Goal: Transaction & Acquisition: Purchase product/service

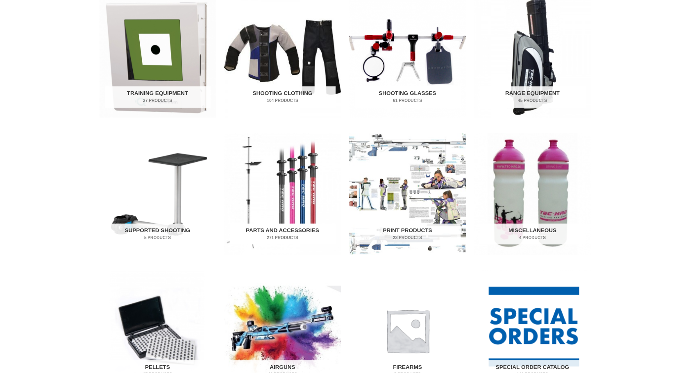
scroll to position [305, 0]
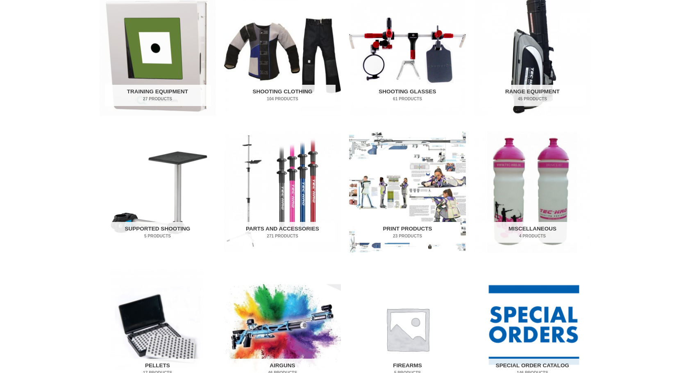
click at [405, 184] on img "Visit product category Print Products" at bounding box center [407, 193] width 117 height 122
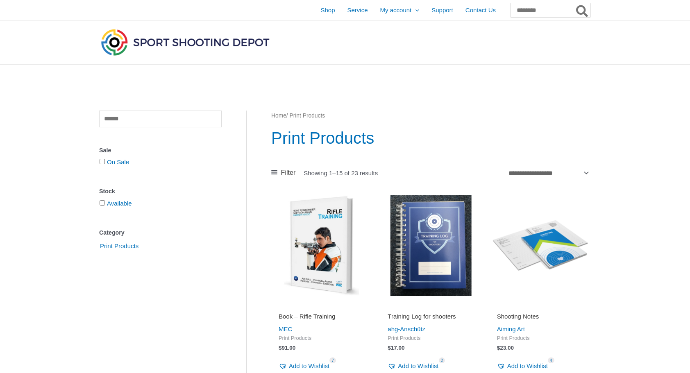
click at [329, 255] on img at bounding box center [321, 246] width 101 height 101
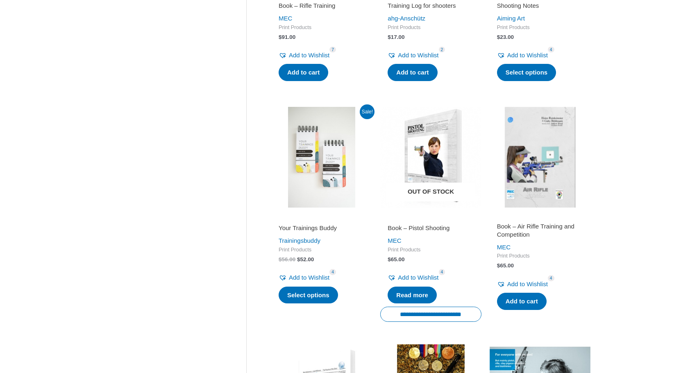
scroll to position [311, 0]
click at [430, 157] on img at bounding box center [430, 157] width 101 height 101
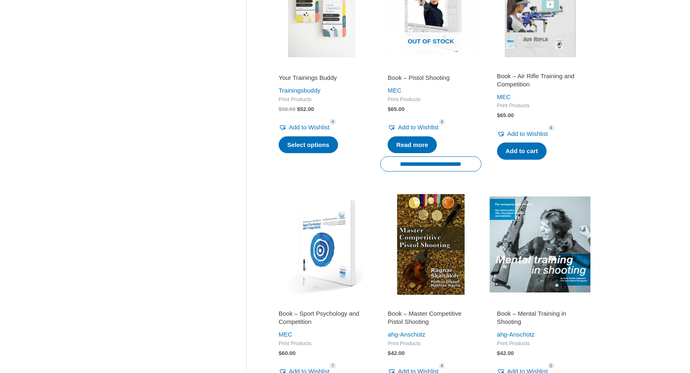
scroll to position [462, 0]
drag, startPoint x: 440, startPoint y: 237, endPoint x: 418, endPoint y: 237, distance: 22.5
click at [418, 237] on img at bounding box center [430, 244] width 101 height 101
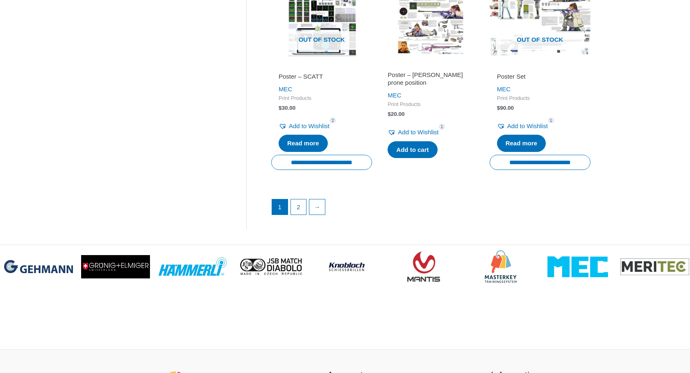
scroll to position [1165, 0]
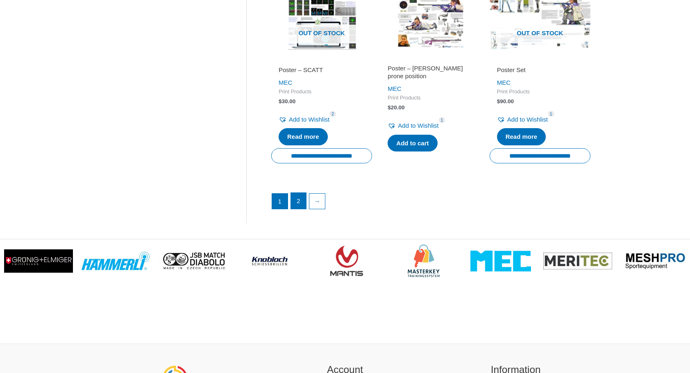
click at [300, 201] on link "2" at bounding box center [299, 201] width 16 height 16
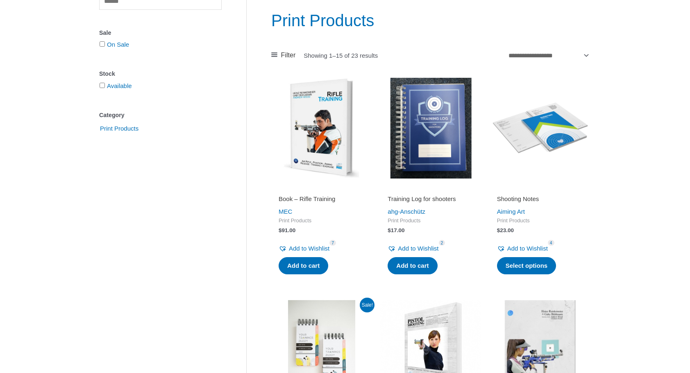
scroll to position [117, 0]
click at [551, 130] on img at bounding box center [540, 128] width 101 height 101
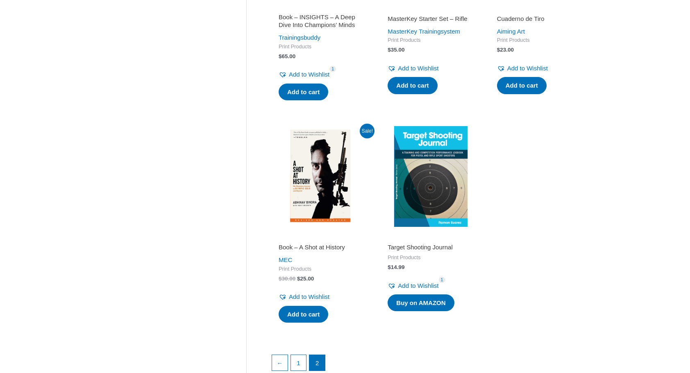
scroll to position [543, 0]
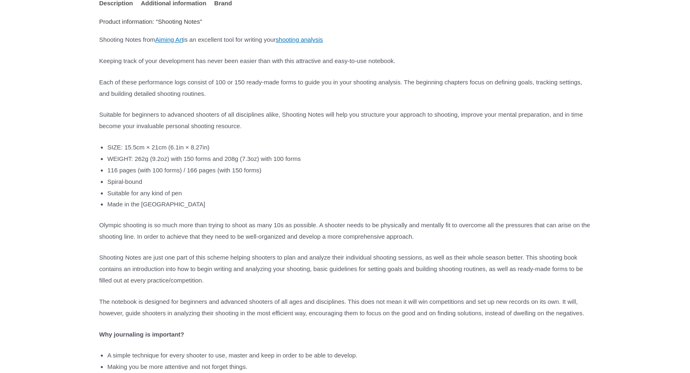
scroll to position [519, 0]
drag, startPoint x: 107, startPoint y: 205, endPoint x: 96, endPoint y: 205, distance: 11.1
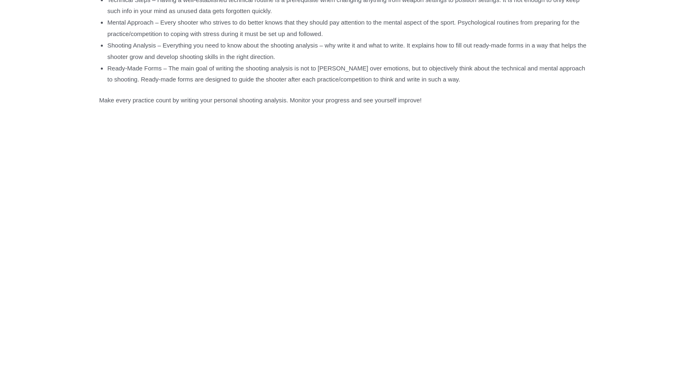
scroll to position [997, 0]
